Goal: Information Seeking & Learning: Learn about a topic

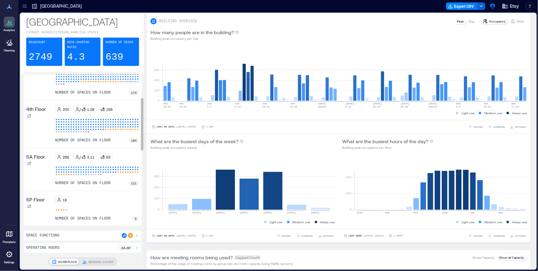
scroll to position [66, 0]
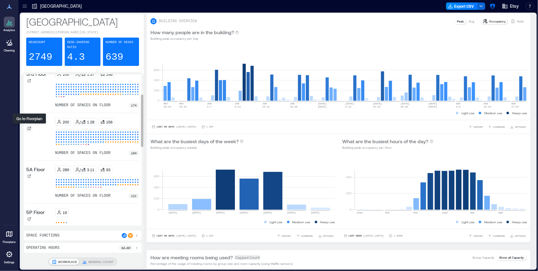
click at [30, 129] on icon at bounding box center [29, 128] width 3 height 3
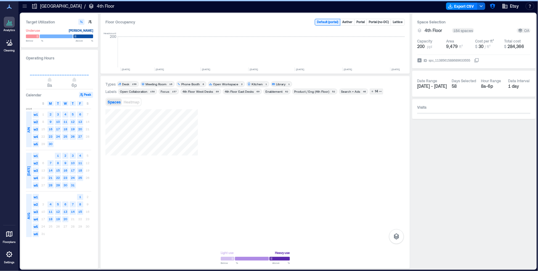
scroll to position [0, 860]
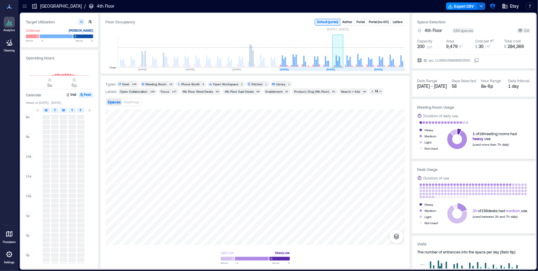
click at [337, 57] on rect at bounding box center [338, 52] width 11 height 31
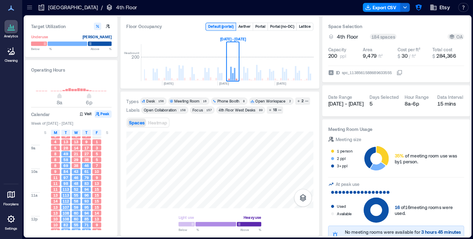
scroll to position [0, 925]
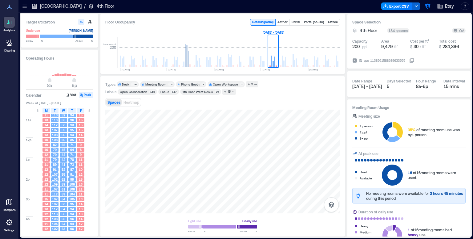
scroll to position [43, 0]
click at [48, 108] on div "M" at bounding box center [46, 110] width 7 height 5
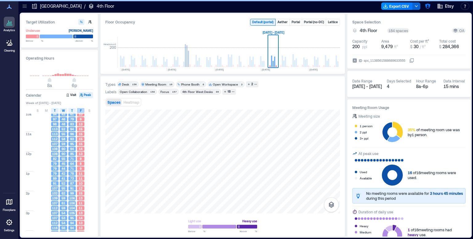
click at [79, 110] on div "F" at bounding box center [80, 110] width 7 height 5
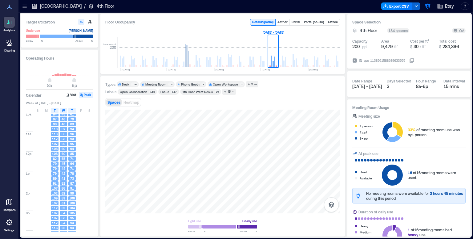
click at [153, 85] on div "Meeting Room" at bounding box center [155, 84] width 21 height 4
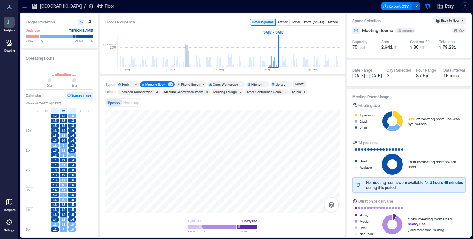
scroll to position [66, 0]
click at [163, 83] on div "Meeting Room" at bounding box center [155, 84] width 21 height 4
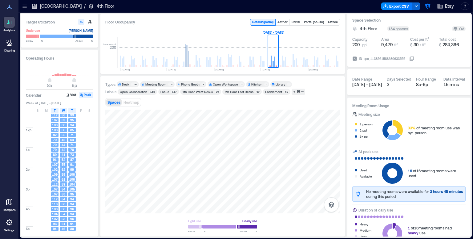
click at [130, 83] on div "Desk" at bounding box center [126, 84] width 8 height 4
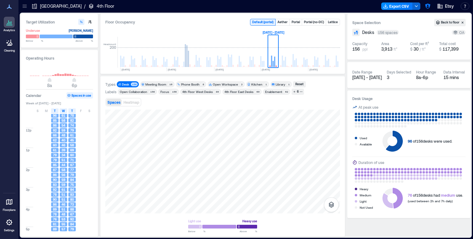
click at [271, 90] on div "Enablement" at bounding box center [273, 91] width 17 height 4
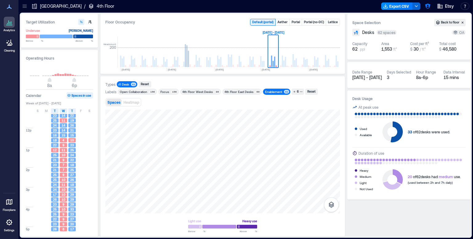
click at [53, 7] on p "[GEOGRAPHIC_DATA]" at bounding box center [61, 6] width 42 height 6
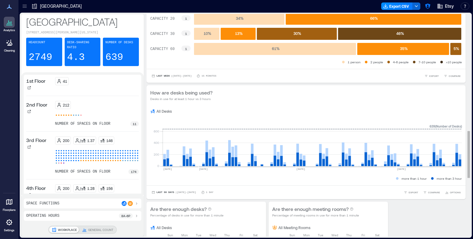
scroll to position [596, 0]
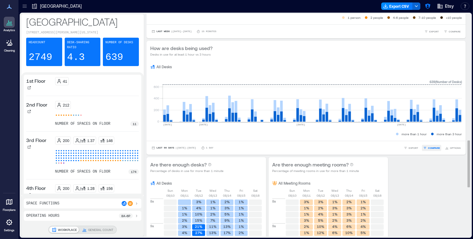
click at [433, 146] on span "COMPARE" at bounding box center [434, 148] width 12 height 4
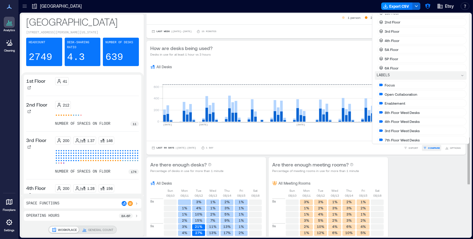
scroll to position [582, 0]
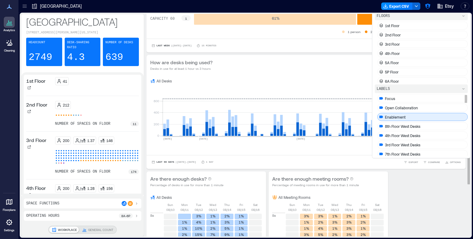
click at [390, 118] on p "Enablement" at bounding box center [395, 116] width 21 height 5
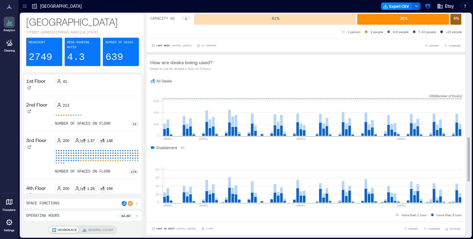
click at [302, 70] on div "How are desks being used? Desks in use for at least 1 hour vs 3 hours" at bounding box center [306, 65] width 312 height 12
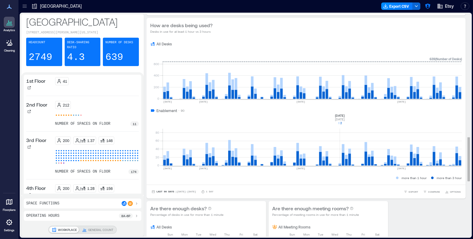
scroll to position [616, 0]
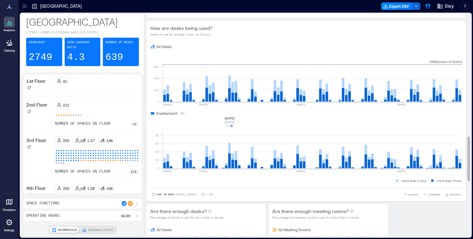
click at [229, 148] on rect at bounding box center [313, 142] width 300 height 52
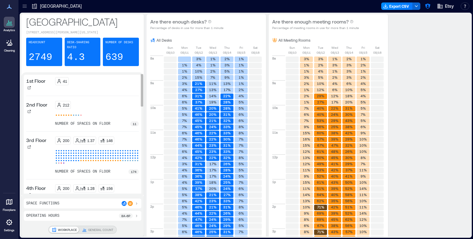
scroll to position [5, 0]
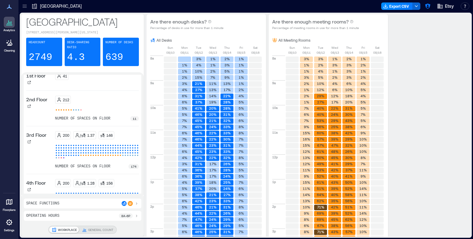
click at [91, 202] on div "Space Functions" at bounding box center [82, 203] width 113 height 5
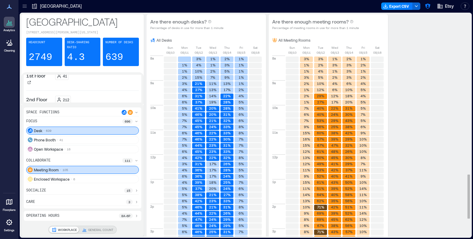
click at [72, 143] on div "Phone Booth 41" at bounding box center [82, 140] width 113 height 8
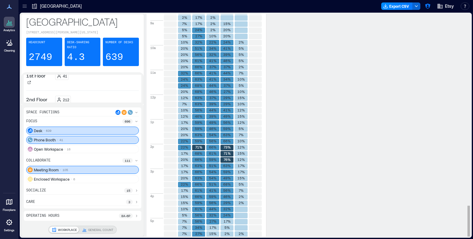
scroll to position [1335, 0]
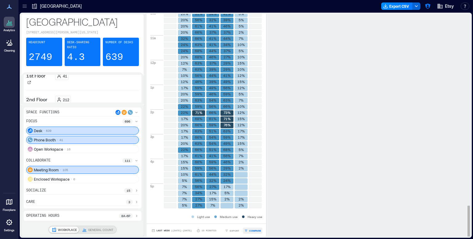
click at [246, 229] on icon "button" at bounding box center [246, 230] width 4 height 4
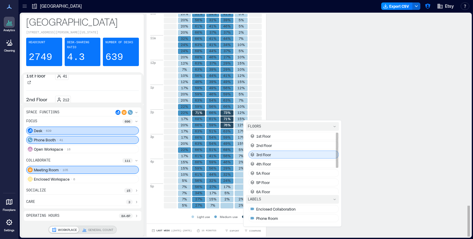
click at [262, 155] on p "3rd Floor" at bounding box center [263, 154] width 15 height 5
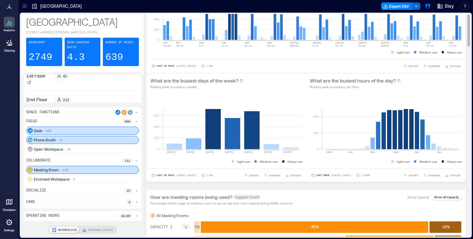
scroll to position [0, 0]
